Goal: Find contact information: Find contact information

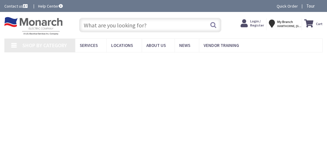
type input "[PERSON_NAME], [GEOGRAPHIC_DATA], [GEOGRAPHIC_DATA]"
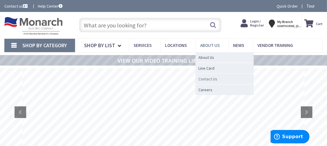
click at [214, 79] on span "Contact Us" at bounding box center [208, 79] width 19 height 6
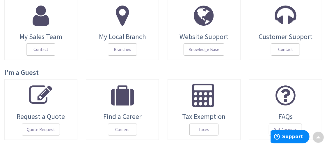
scroll to position [87, 0]
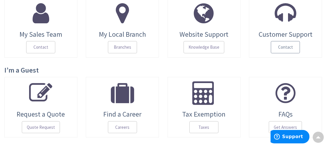
click at [286, 48] on span "Contact" at bounding box center [285, 47] width 29 height 12
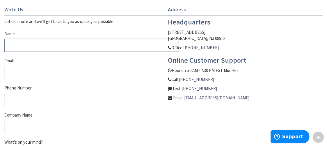
click at [87, 46] on input "Name" at bounding box center [91, 45] width 175 height 13
type input "leslie Cohen"
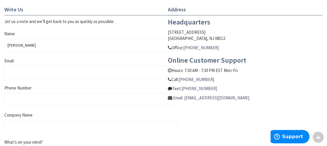
type input "riverview505@aol.com"
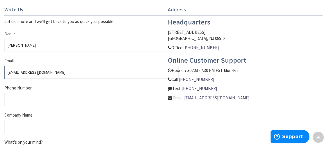
type input "9142603703"
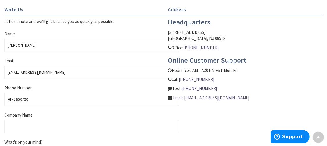
type input "amalgamated const"
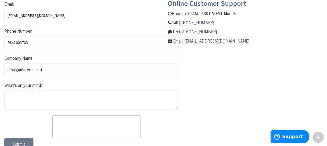
scroll to position [292, 0]
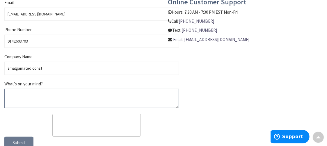
click at [36, 93] on textarea "What’s on your mind?" at bounding box center [91, 98] width 175 height 19
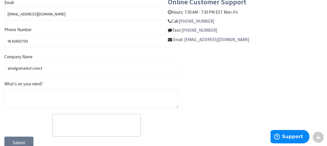
drag, startPoint x: 36, startPoint y: 93, endPoint x: 235, endPoint y: 91, distance: 199.0
click at [235, 91] on div "Write Us Jot us a note and we’ll get back to you as quickly as possible. Name l…" at bounding box center [163, 51] width 327 height 206
drag, startPoint x: 71, startPoint y: 97, endPoint x: 225, endPoint y: 73, distance: 155.4
click at [225, 73] on div "Write Us Jot us a note and we’ll get back to you as quickly as possible. Name l…" at bounding box center [163, 51] width 327 height 206
drag, startPoint x: 260, startPoint y: 38, endPoint x: 186, endPoint y: 39, distance: 74.3
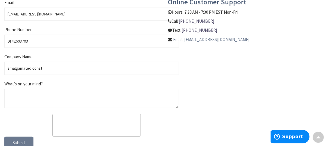
click at [186, 39] on p "Email: customersupport@monarchelectric.com" at bounding box center [245, 39] width 155 height 6
drag, startPoint x: 186, startPoint y: 39, endPoint x: 237, endPoint y: 39, distance: 51.0
copy link "[EMAIL_ADDRESS][DOMAIN_NAME]"
